Goal: Information Seeking & Learning: Learn about a topic

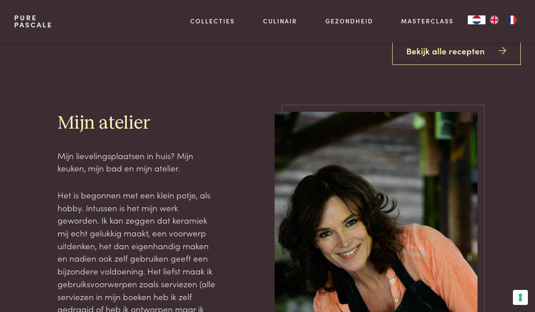
scroll to position [1210, 0]
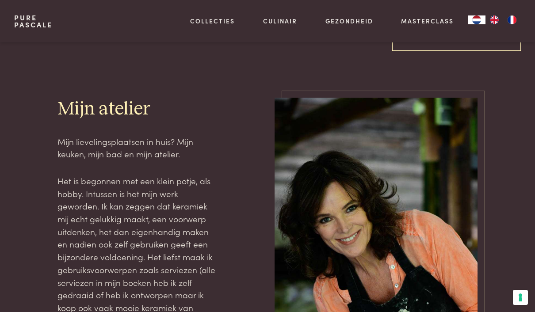
click at [495, 51] on link "Bekijk alle recepten" at bounding box center [456, 37] width 129 height 28
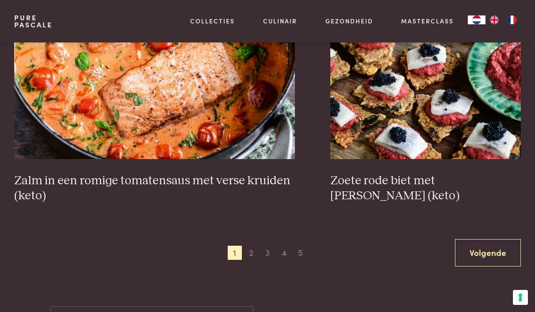
scroll to position [1583, 0]
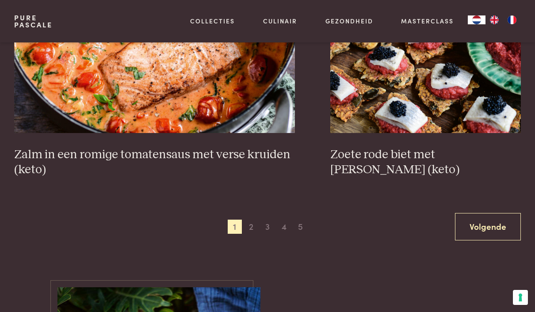
click at [249, 224] on span "2" at bounding box center [251, 227] width 14 height 14
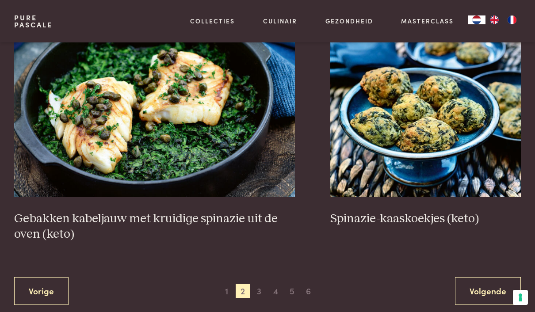
scroll to position [1566, 0]
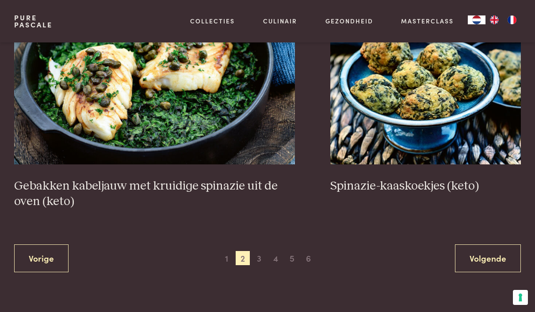
click at [263, 258] on span "3" at bounding box center [259, 258] width 14 height 14
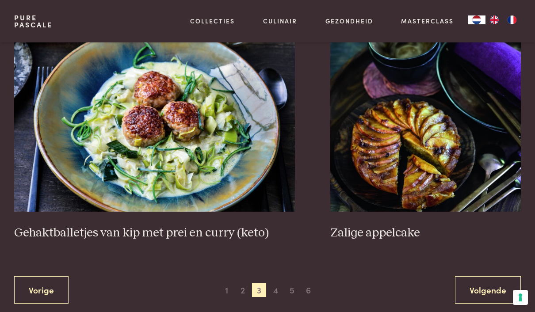
scroll to position [1613, 0]
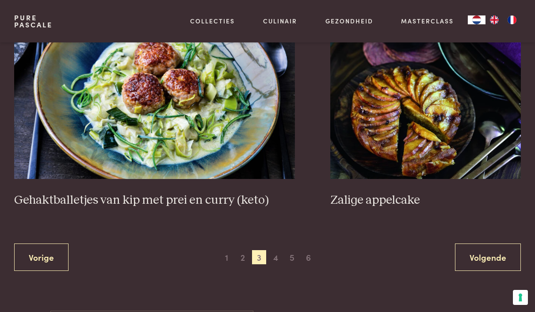
click at [280, 258] on span "4" at bounding box center [276, 257] width 14 height 14
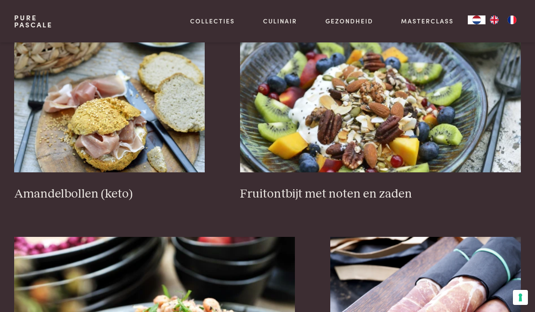
scroll to position [1317, 0]
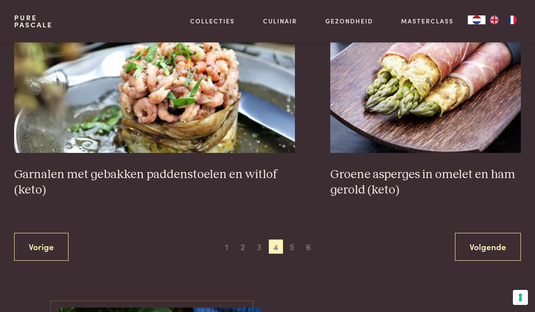
click at [291, 246] on span "5" at bounding box center [292, 247] width 14 height 14
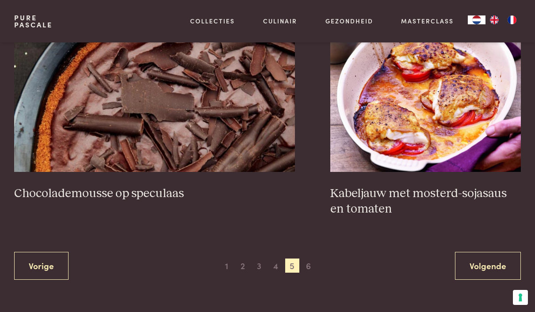
scroll to position [1598, 0]
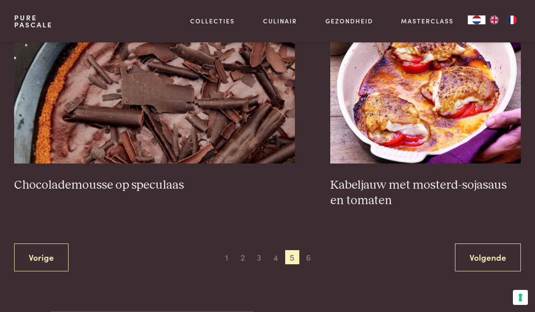
click at [308, 255] on span "6" at bounding box center [309, 257] width 14 height 14
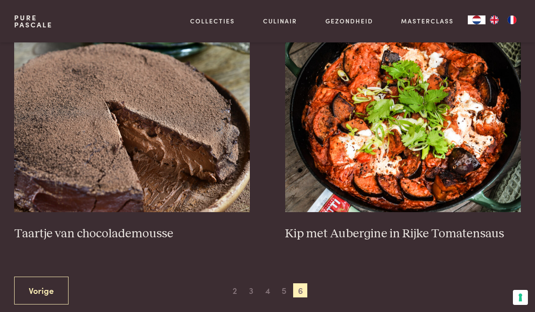
scroll to position [314, 0]
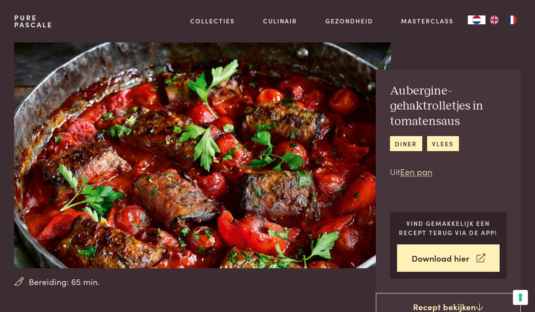
click at [482, 252] on icon at bounding box center [481, 258] width 8 height 13
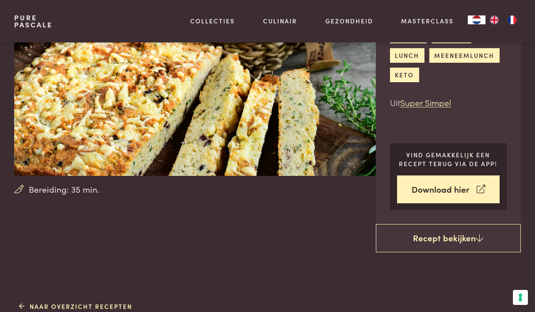
scroll to position [67, 0]
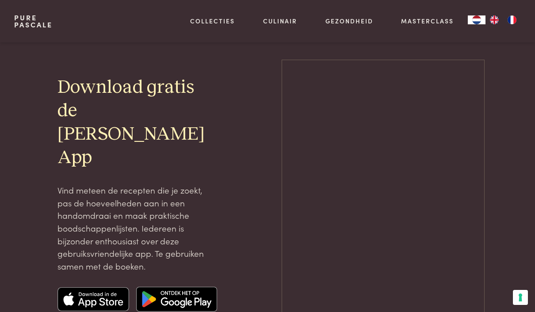
scroll to position [23, 0]
click at [88, 294] on img at bounding box center [93, 299] width 72 height 25
